Goal: Find contact information: Find contact information

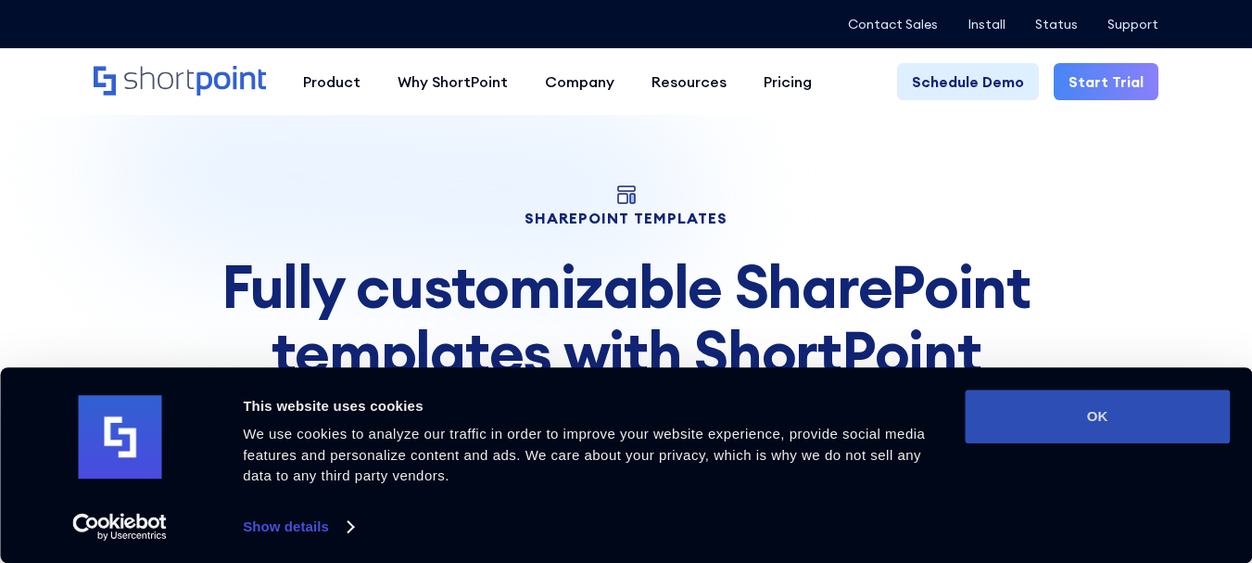
click at [1075, 426] on button "OK" at bounding box center [1097, 416] width 265 height 54
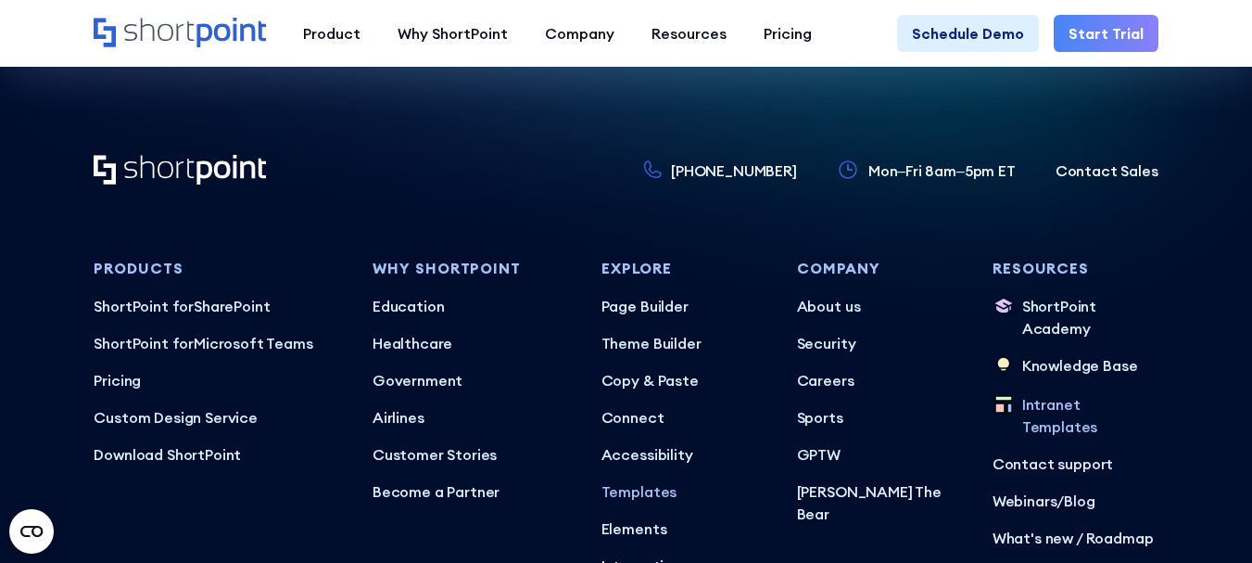
scroll to position [11457, 0]
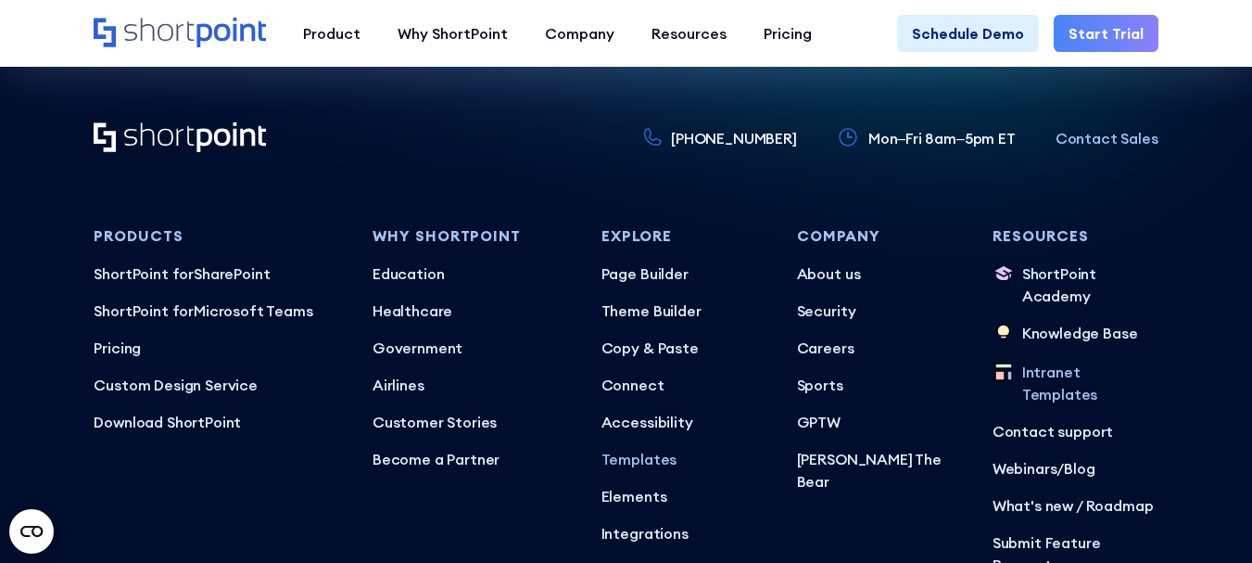
click at [1107, 127] on p "Contact Sales" at bounding box center [1107, 138] width 103 height 22
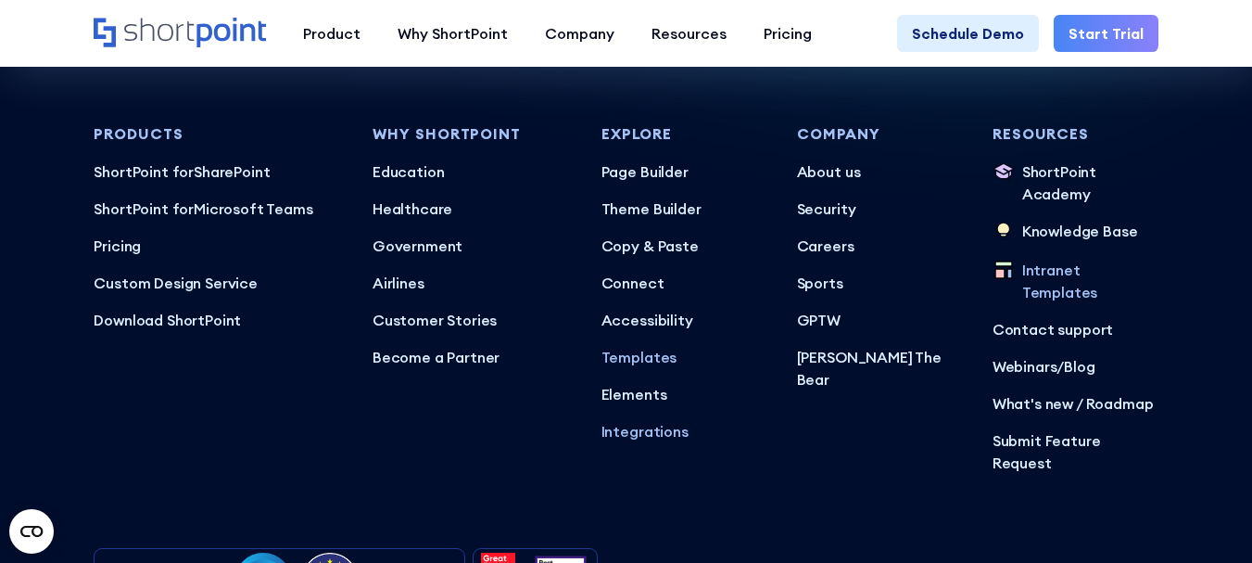
scroll to position [11550, 0]
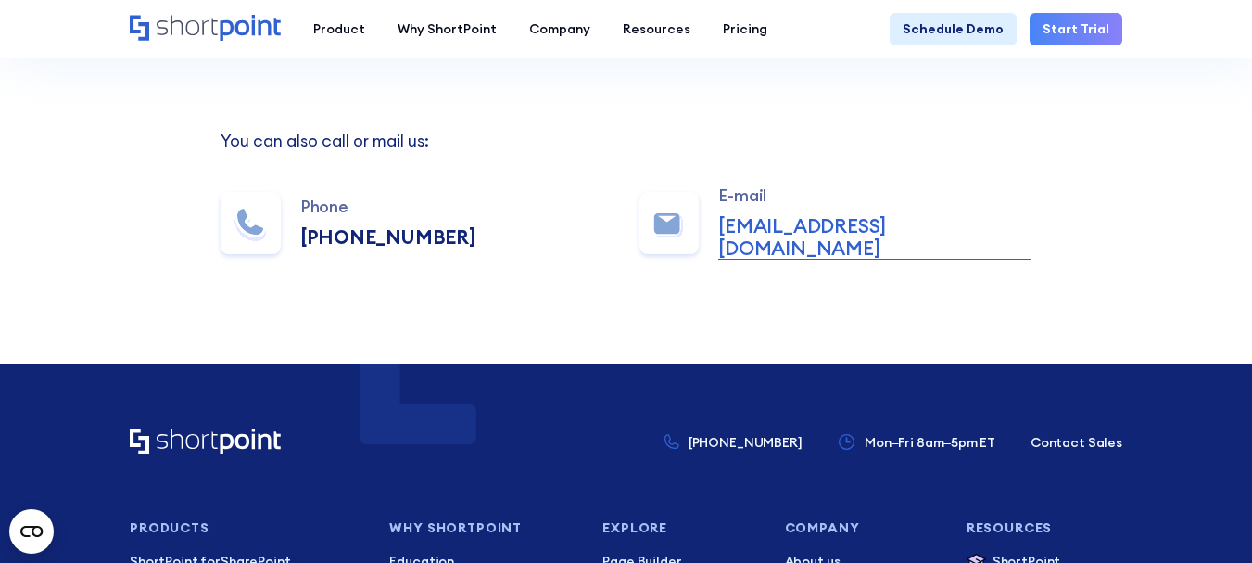
scroll to position [1112, 0]
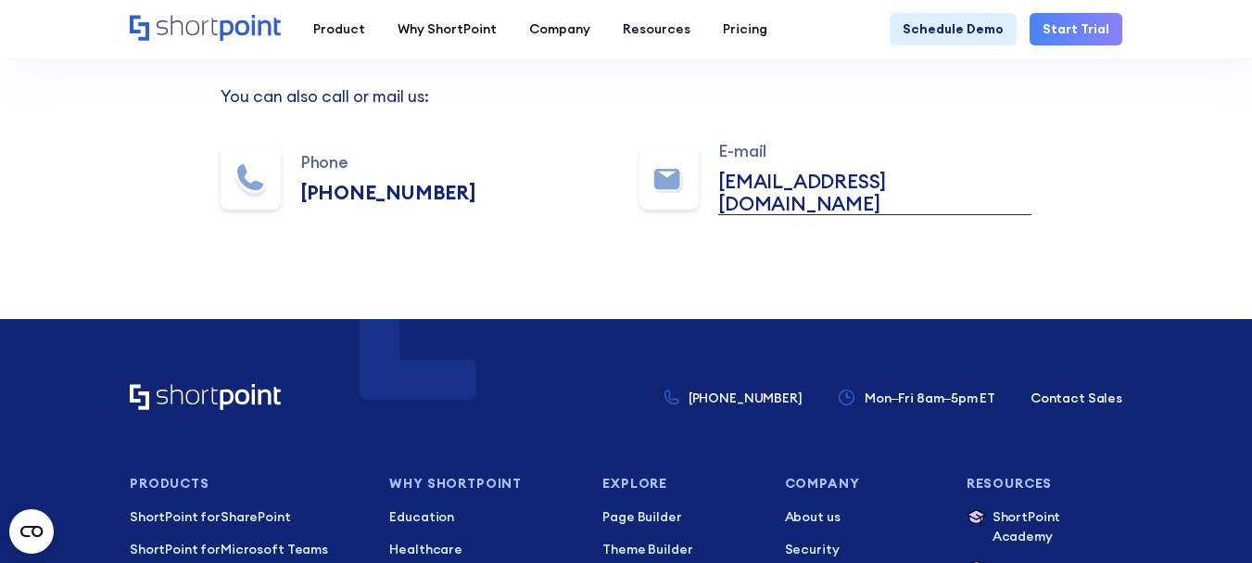
click at [809, 184] on link "sales@shortpoint.com" at bounding box center [874, 193] width 313 height 44
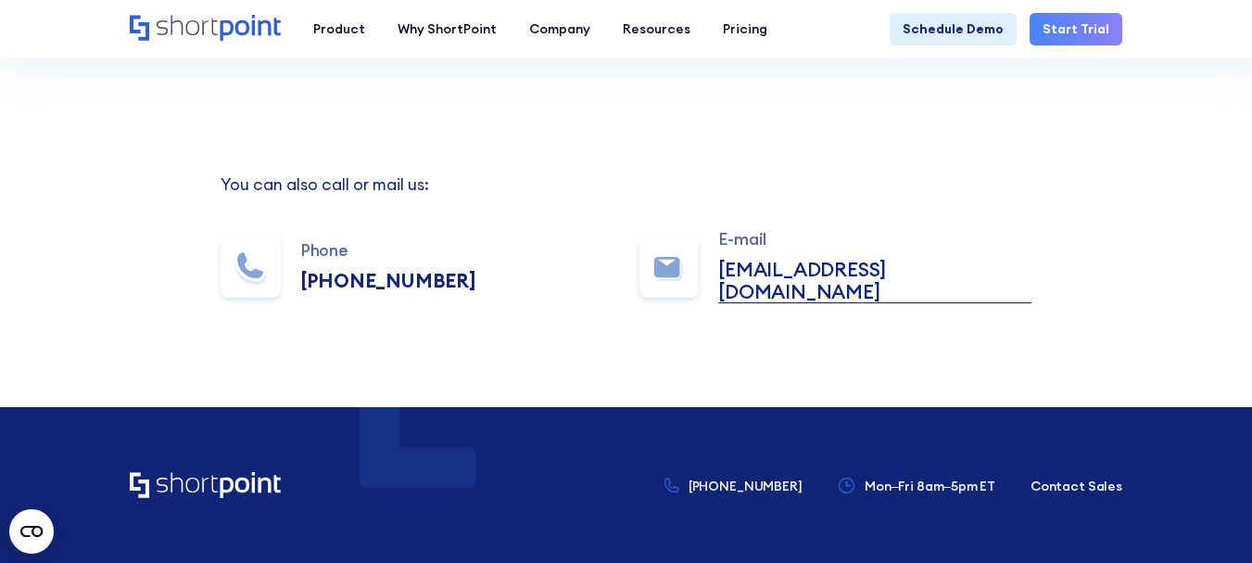
scroll to position [927, 0]
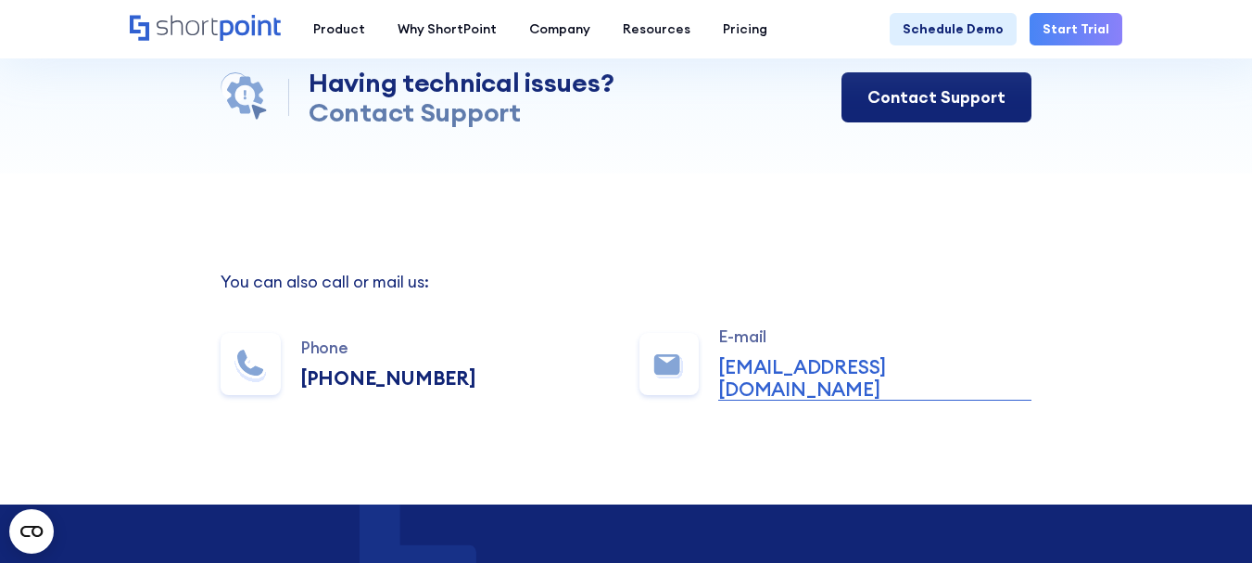
click at [962, 114] on link "Contact Support" at bounding box center [937, 97] width 190 height 50
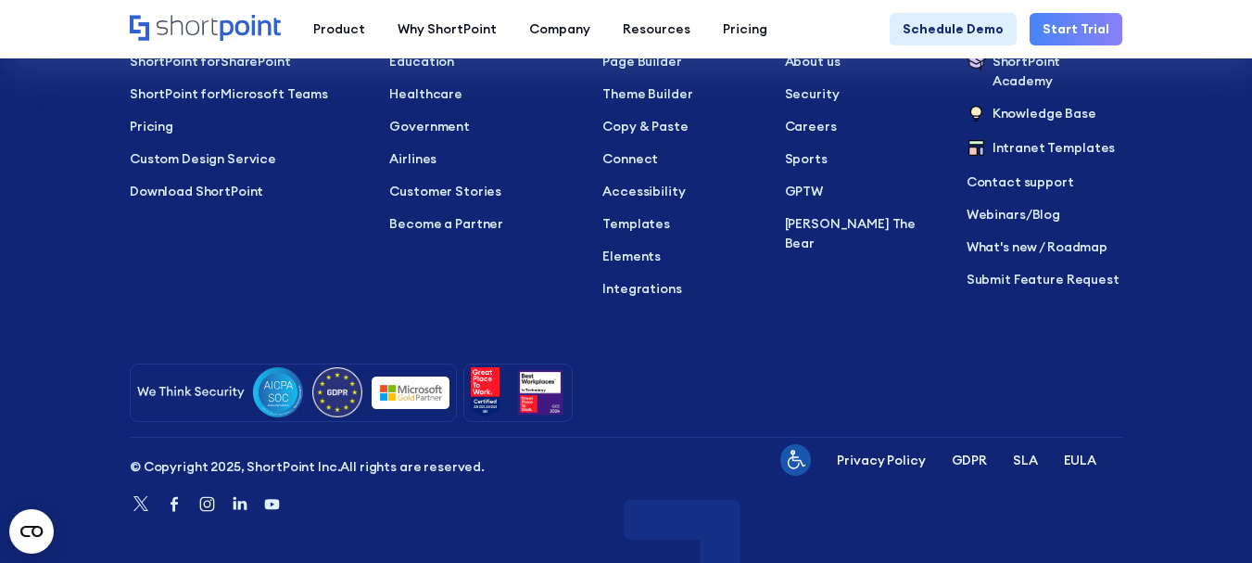
scroll to position [1382, 0]
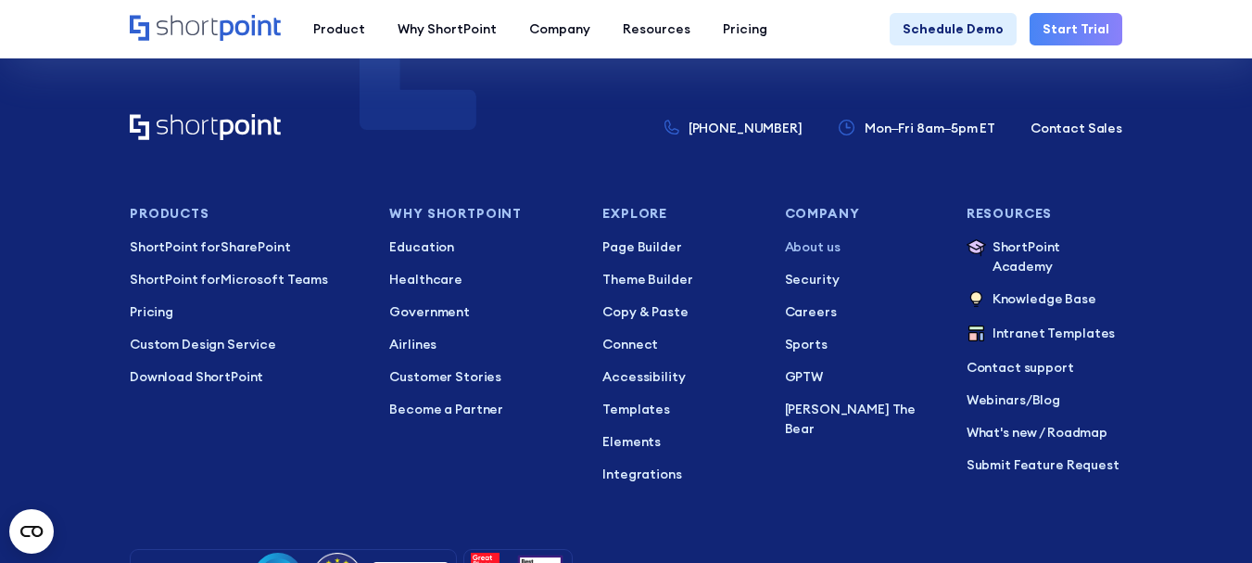
click at [819, 237] on p "About us" at bounding box center [863, 246] width 156 height 19
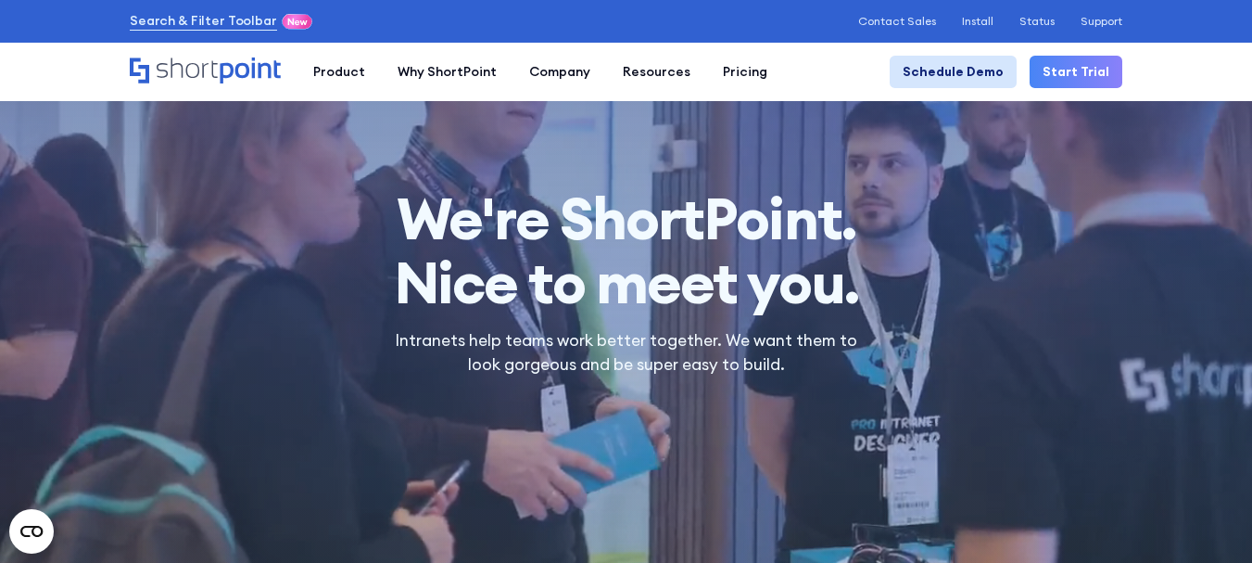
click at [955, 76] on link "Schedule Demo" at bounding box center [953, 72] width 127 height 32
